Goal: Register for event/course

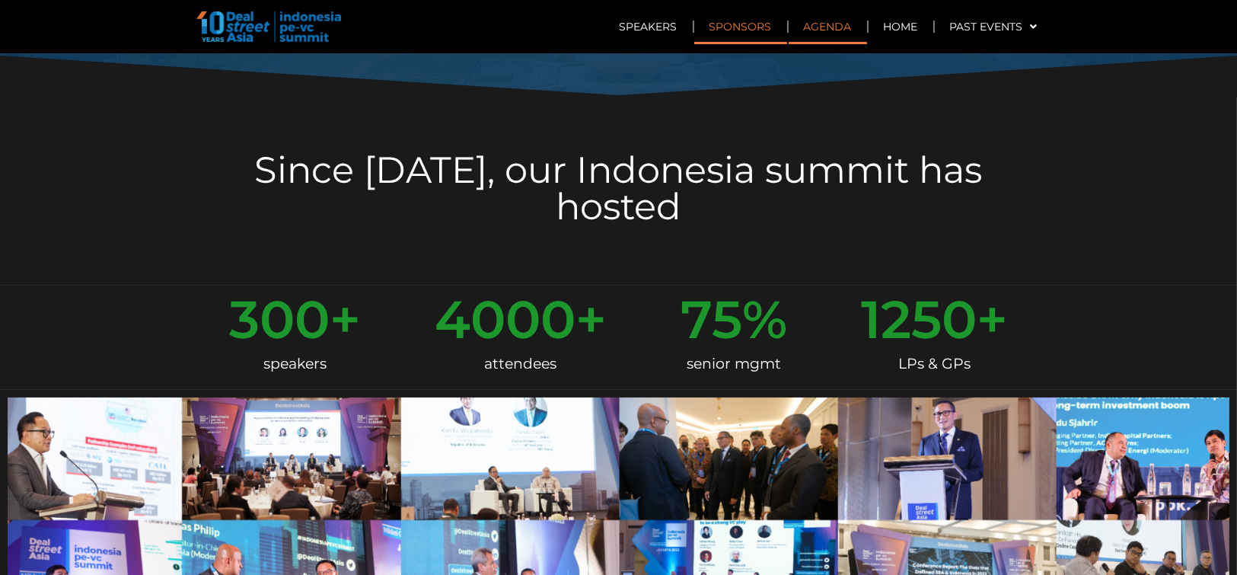
scroll to position [228, 0]
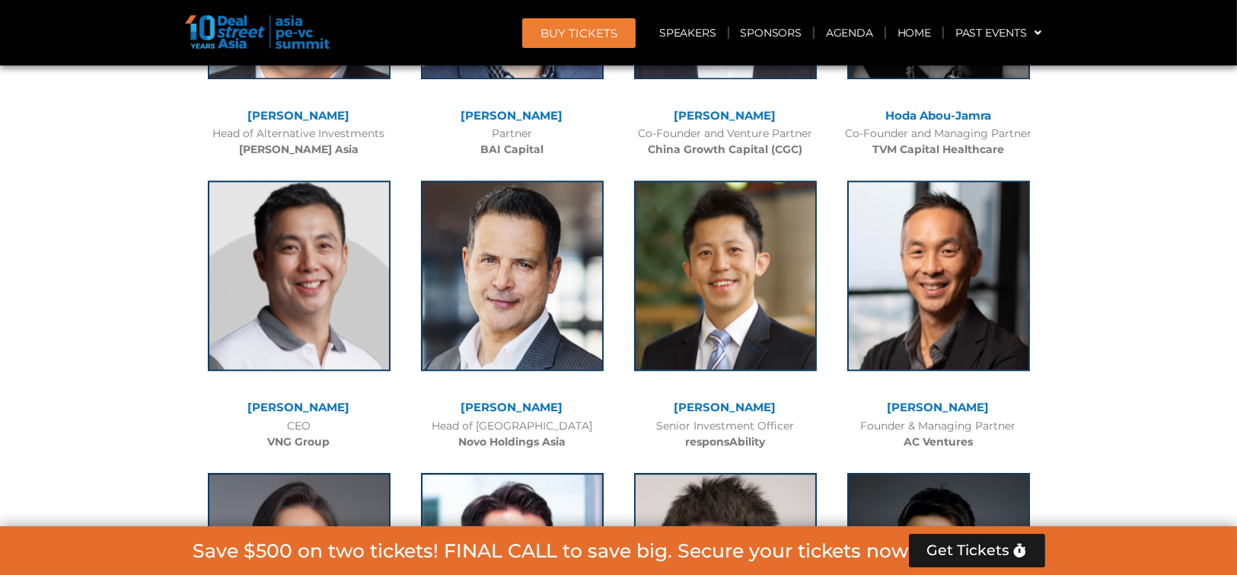
scroll to position [5901, 0]
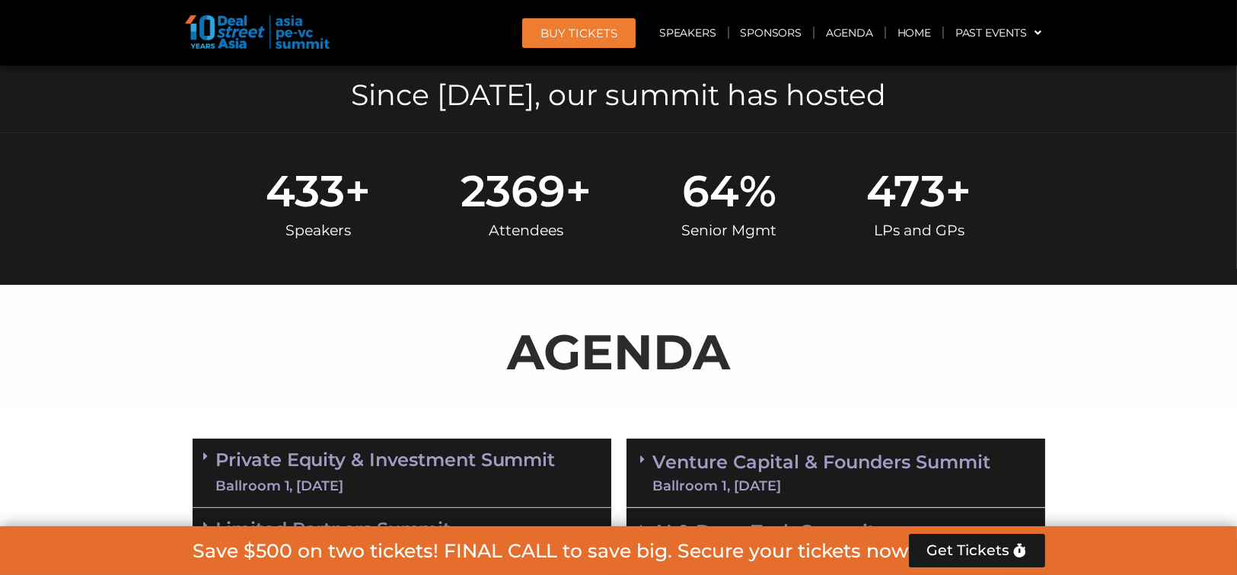
scroll to position [570, 0]
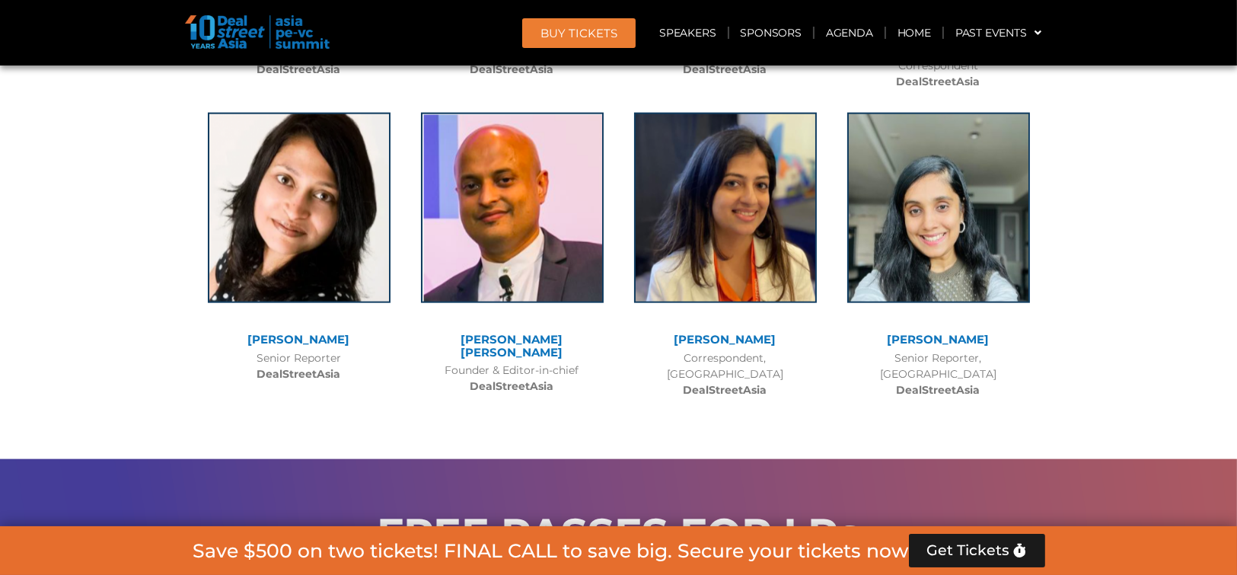
scroll to position [11536, 0]
